Goal: Information Seeking & Learning: Find specific fact

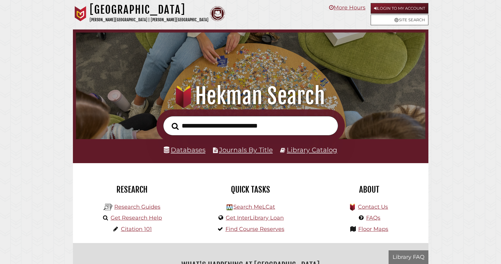
scroll to position [115, 346]
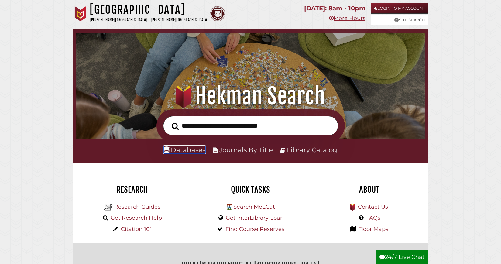
click at [199, 154] on link "Databases" at bounding box center [185, 150] width 42 height 8
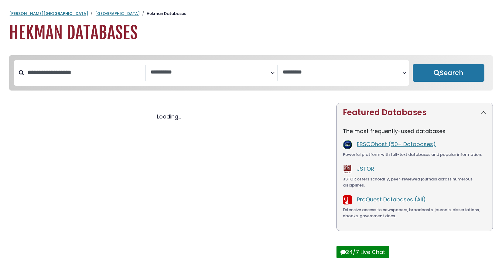
select select "Database Subject Filter"
select select "Database Vendors Filter"
select select "Database Subject Filter"
select select "Database Vendors Filter"
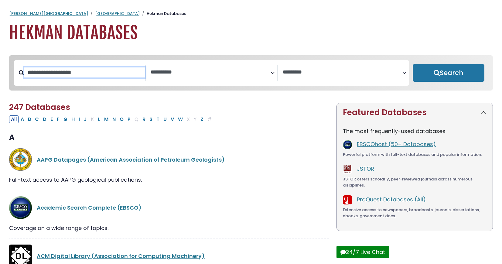
click at [113, 77] on input "Search database by title or keyword" at bounding box center [84, 72] width 121 height 10
type input "********"
click at [413, 64] on button "Search" at bounding box center [449, 73] width 72 height 18
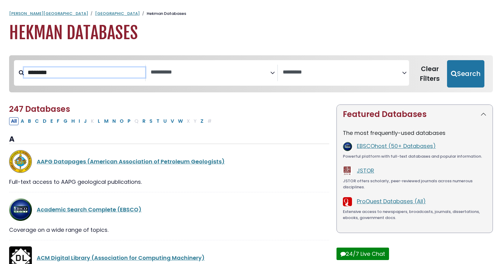
select select "Database Subject Filter"
select select "Database Vendors Filter"
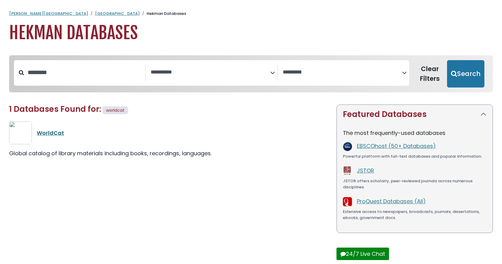
click at [60, 137] on link "WorldCat" at bounding box center [50, 133] width 27 height 8
